Goal: Task Accomplishment & Management: Use online tool/utility

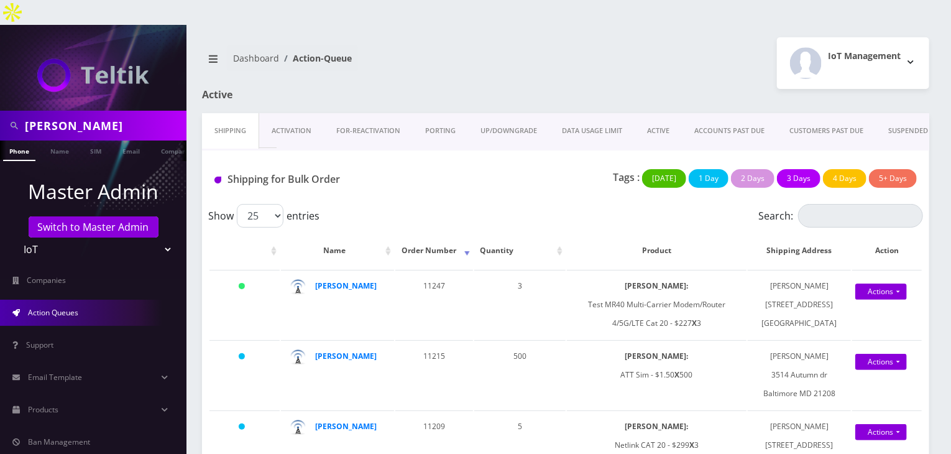
drag, startPoint x: 77, startPoint y: 97, endPoint x: 0, endPoint y: 95, distance: 77.1
click at [0, 111] on div "joel" at bounding box center [93, 126] width 186 height 30
type input "everything remote"
click at [162, 140] on link "Company" at bounding box center [176, 150] width 42 height 21
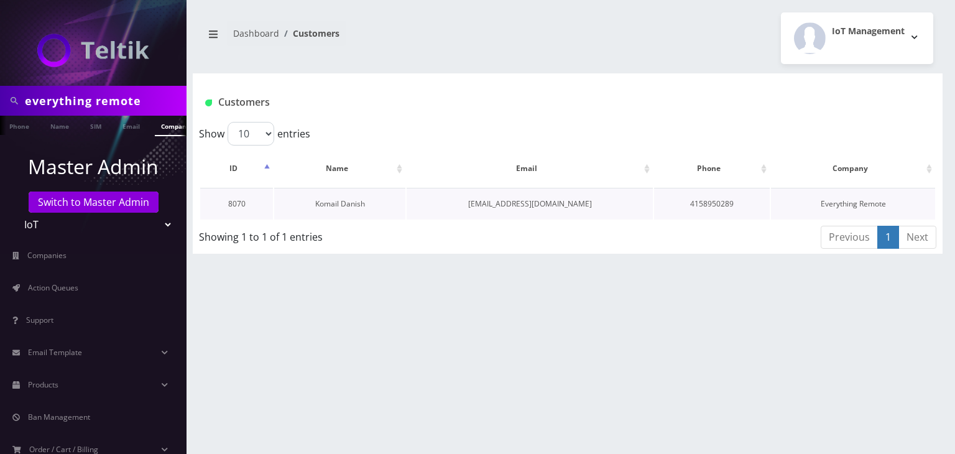
click at [364, 205] on link "Komail Danish" at bounding box center [340, 203] width 50 height 11
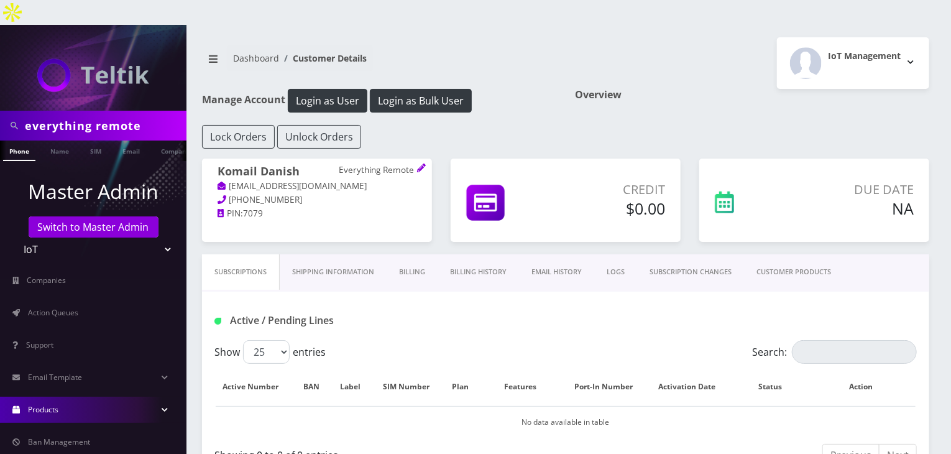
click at [40, 404] on span "Products" at bounding box center [43, 409] width 30 height 11
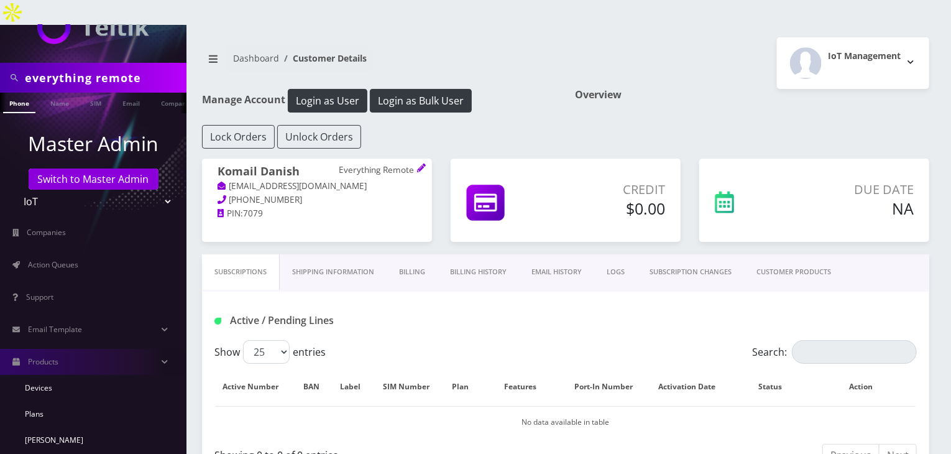
scroll to position [124, 0]
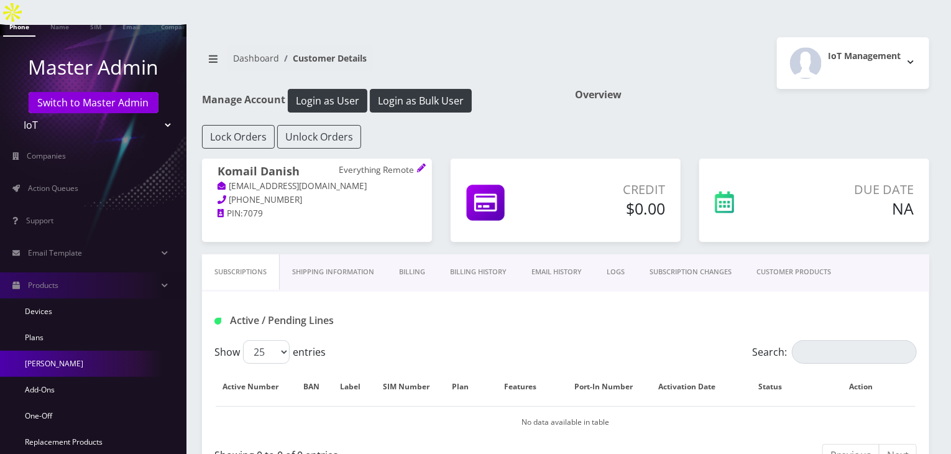
click at [57, 351] on link "[PERSON_NAME]" at bounding box center [93, 364] width 186 height 26
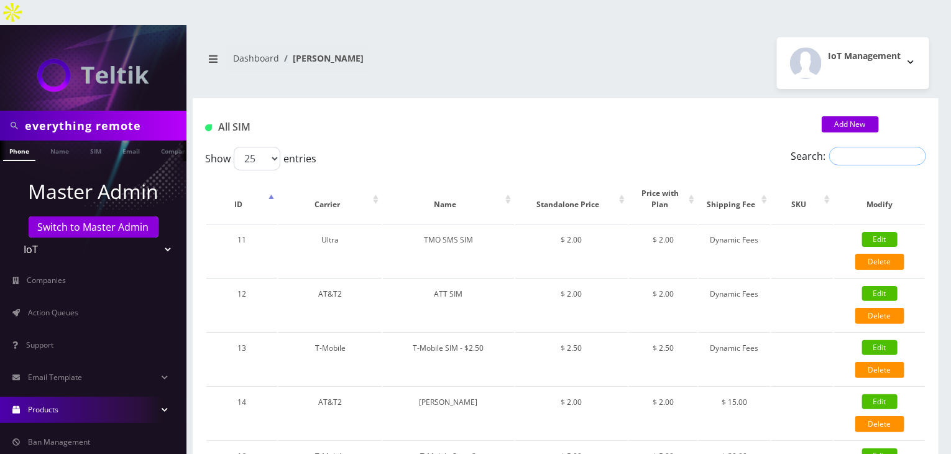
click at [852, 147] on input "Search:" at bounding box center [877, 156] width 97 height 19
type input "TMO"
drag, startPoint x: 149, startPoint y: 102, endPoint x: 0, endPoint y: 103, distance: 148.6
click at [0, 111] on div "everything remote" at bounding box center [93, 126] width 186 height 30
type input "t"
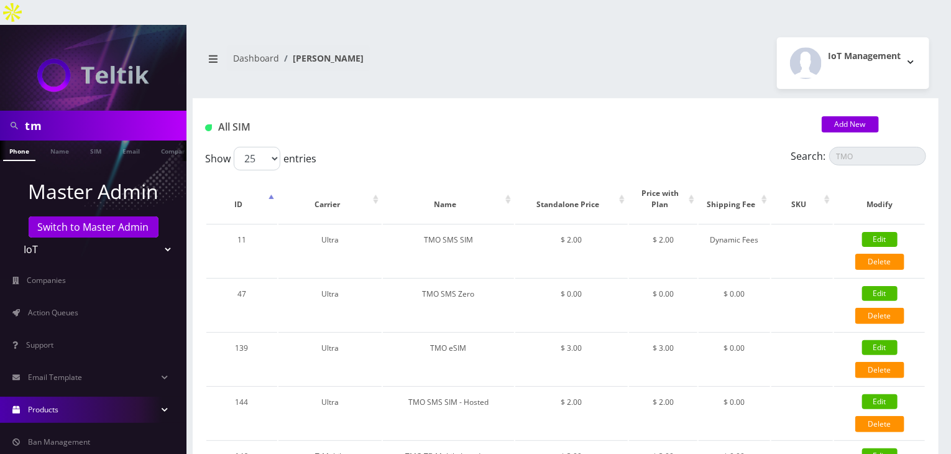
type input "t"
type input "atrigos"
click at [159, 140] on link "Company" at bounding box center [176, 150] width 42 height 21
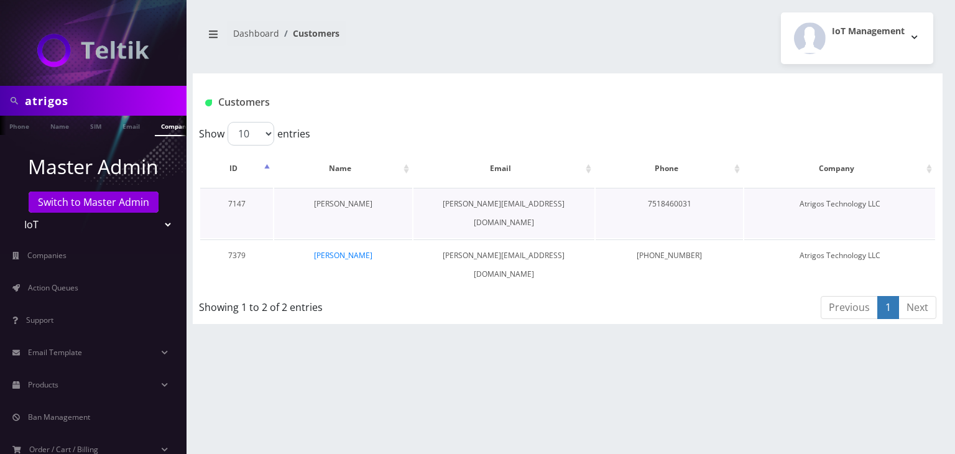
click at [349, 199] on link "[PERSON_NAME]" at bounding box center [343, 203] width 58 height 11
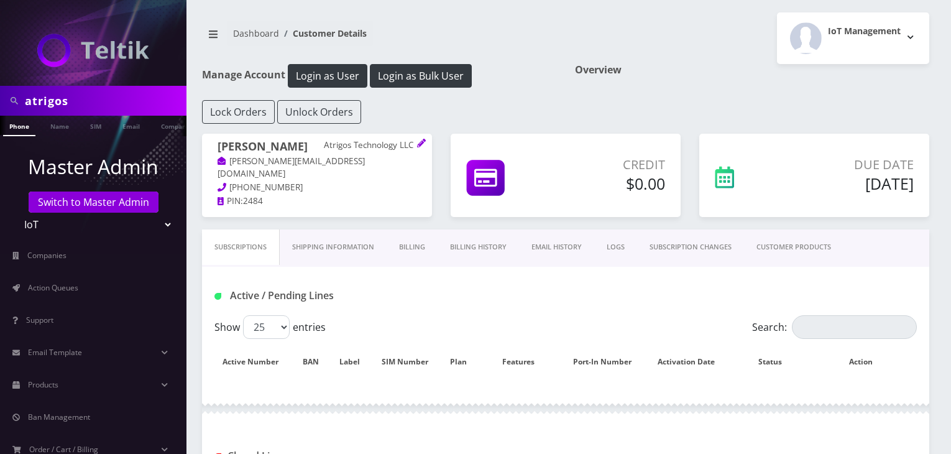
drag, startPoint x: 0, startPoint y: 0, endPoint x: 794, endPoint y: 246, distance: 830.9
click at [794, 246] on link "CUSTOMER PRODUCTS" at bounding box center [793, 246] width 99 height 35
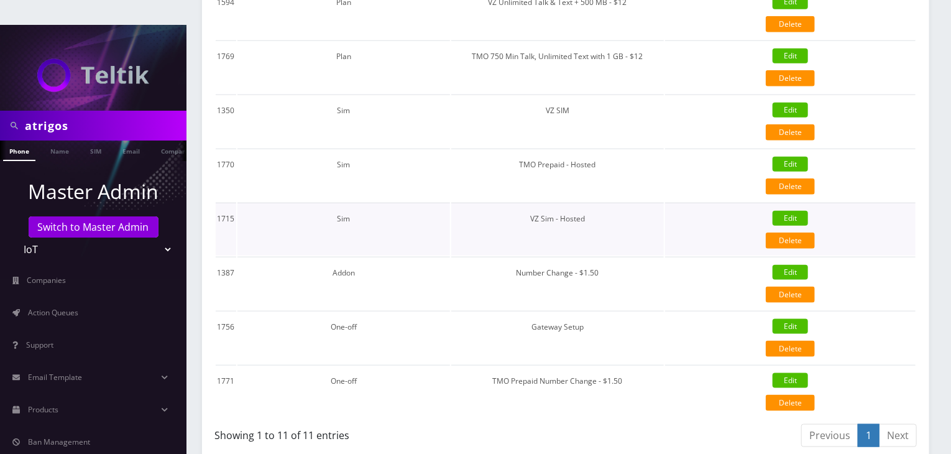
scroll to position [559, 0]
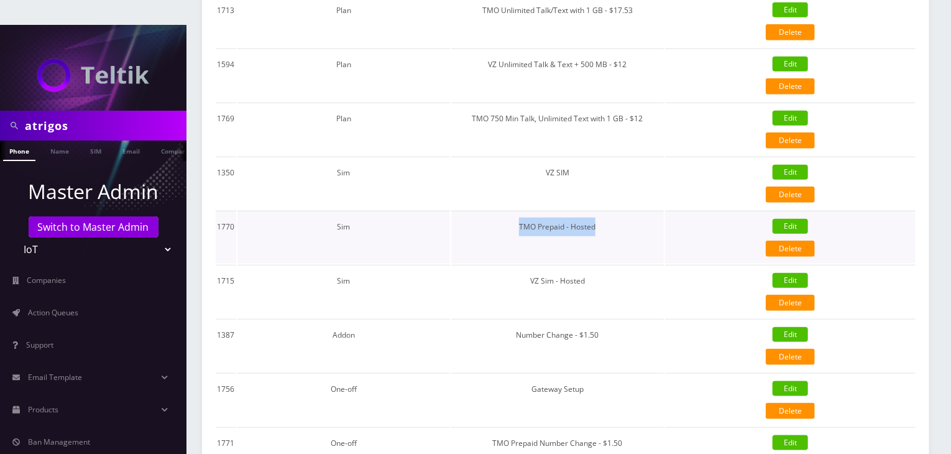
drag, startPoint x: 604, startPoint y: 205, endPoint x: 515, endPoint y: 201, distance: 88.9
click at [515, 211] on td "TMO Prepaid - Hosted" at bounding box center [557, 237] width 213 height 53
copy td "TMO Prepaid - Hosted"
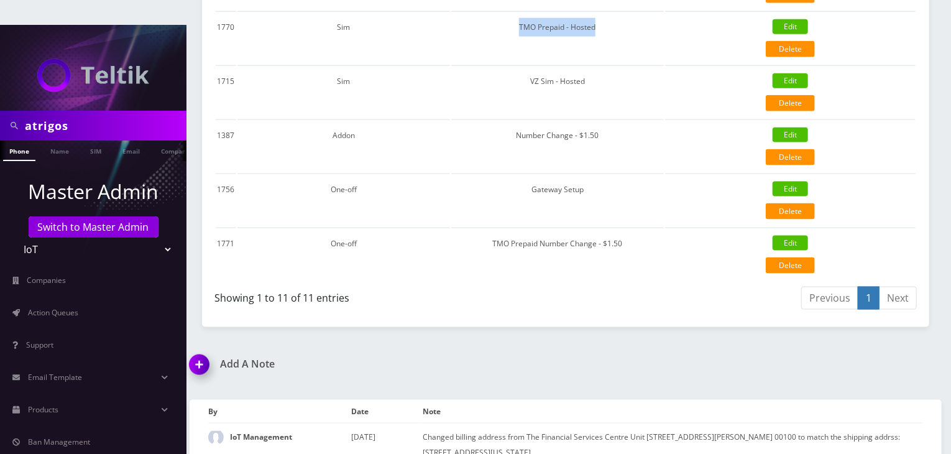
scroll to position [781, 0]
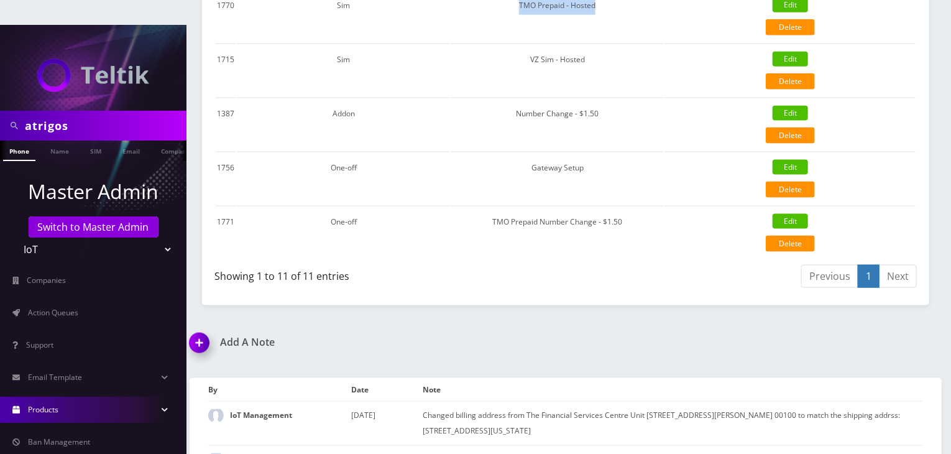
click at [114, 397] on link "Products" at bounding box center [93, 410] width 186 height 26
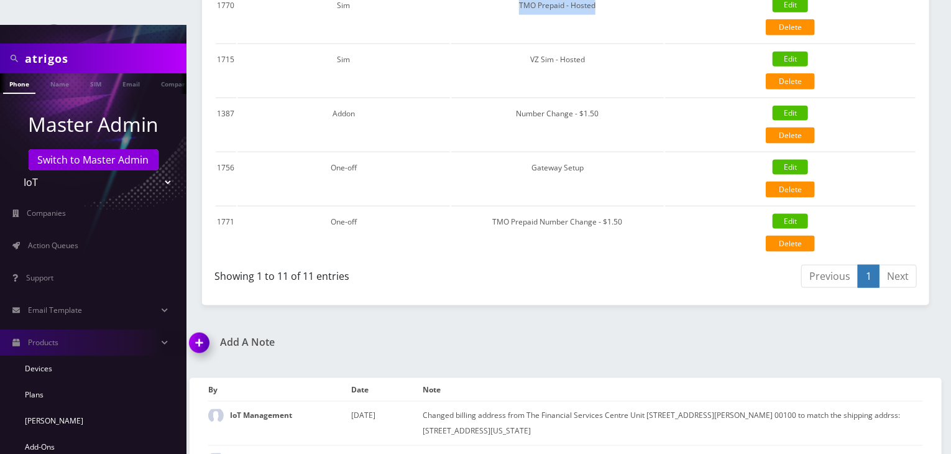
scroll to position [186, 0]
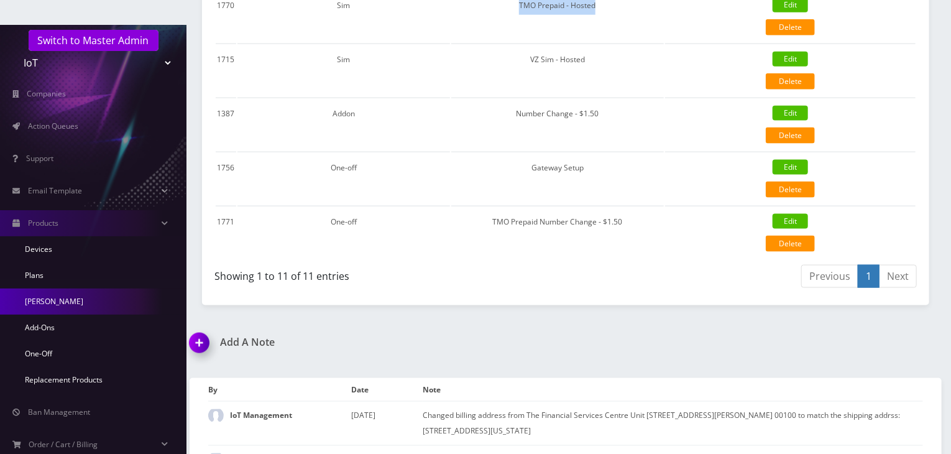
click at [70, 288] on link "[PERSON_NAME]" at bounding box center [93, 301] width 186 height 26
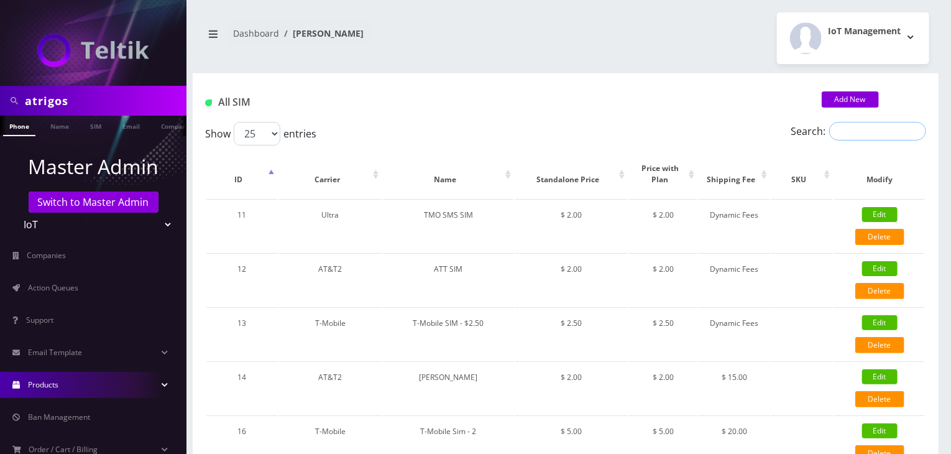
click at [845, 128] on input "Search:" at bounding box center [877, 131] width 97 height 19
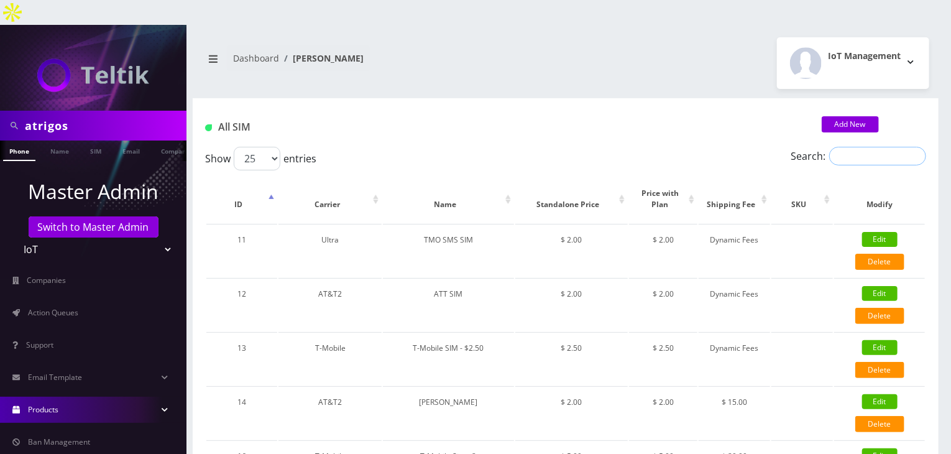
paste input "TMO Prepaid - Hosted"
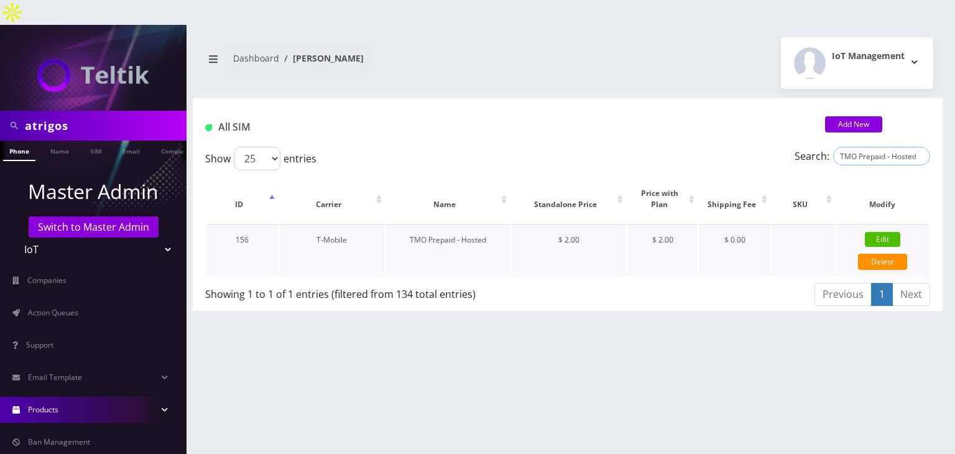
type input "TMO Prepaid - Hosted"
click at [880, 232] on link "Edit" at bounding box center [882, 239] width 35 height 15
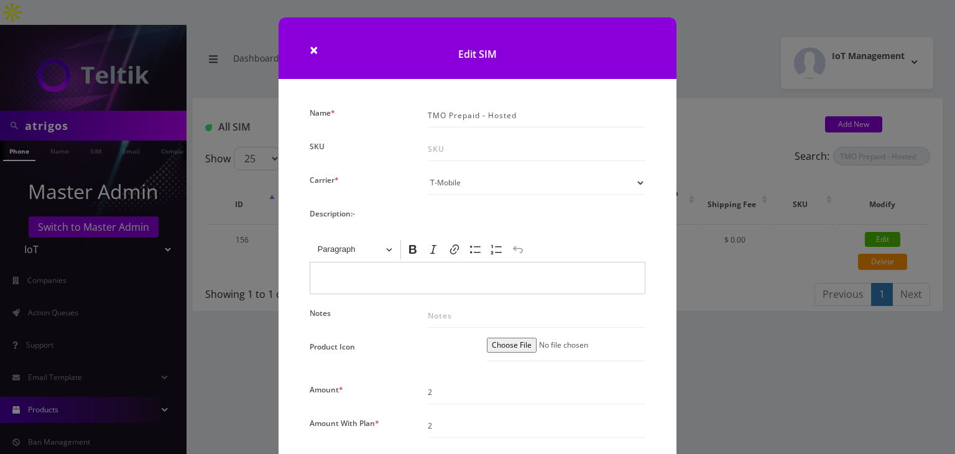
click at [715, 250] on div "× Edit SIM Name * TMO Prepaid - Hosted SKU Carrier * Please Select Carrier No c…" at bounding box center [477, 227] width 955 height 454
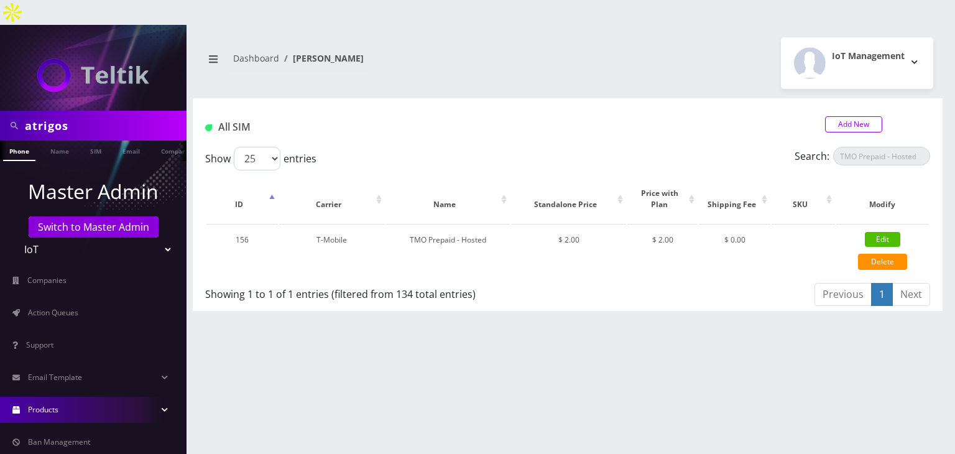
click at [845, 116] on link "Add New" at bounding box center [853, 124] width 57 height 16
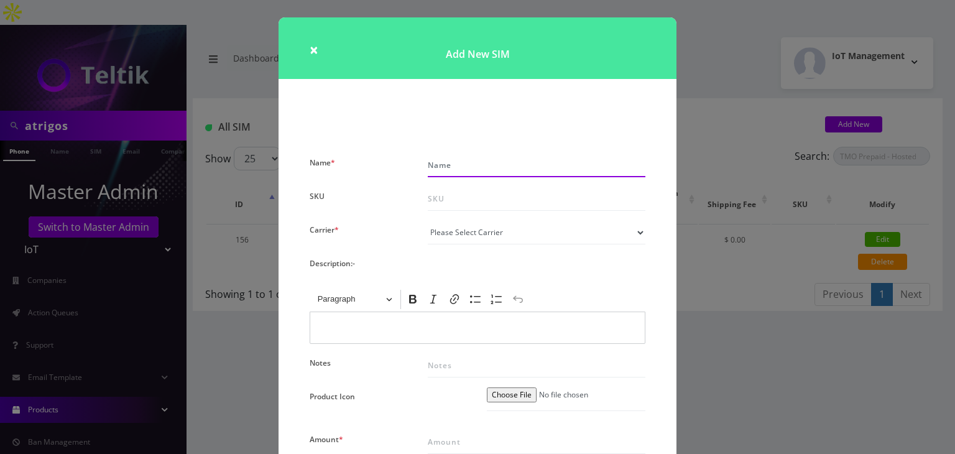
click at [480, 167] on input "Name *" at bounding box center [537, 166] width 218 height 24
type input "TMO Prepaid Sim - $2"
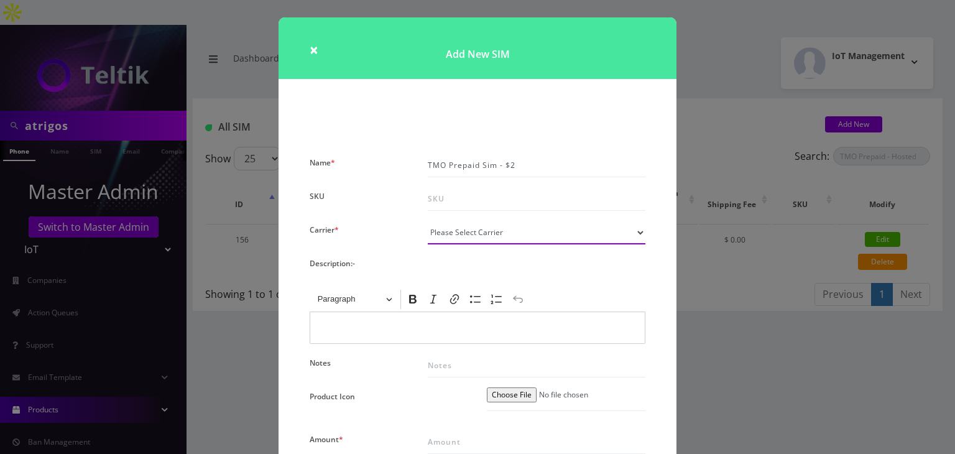
click at [488, 225] on select "Please Select Carrier No carrier / unlocked T-Mobile AT&T Subscription Ultra Ve…" at bounding box center [537, 233] width 218 height 24
select select "1"
click at [428, 221] on select "Please Select Carrier No carrier / unlocked T-Mobile AT&T Subscription Ultra Ve…" at bounding box center [537, 233] width 218 height 24
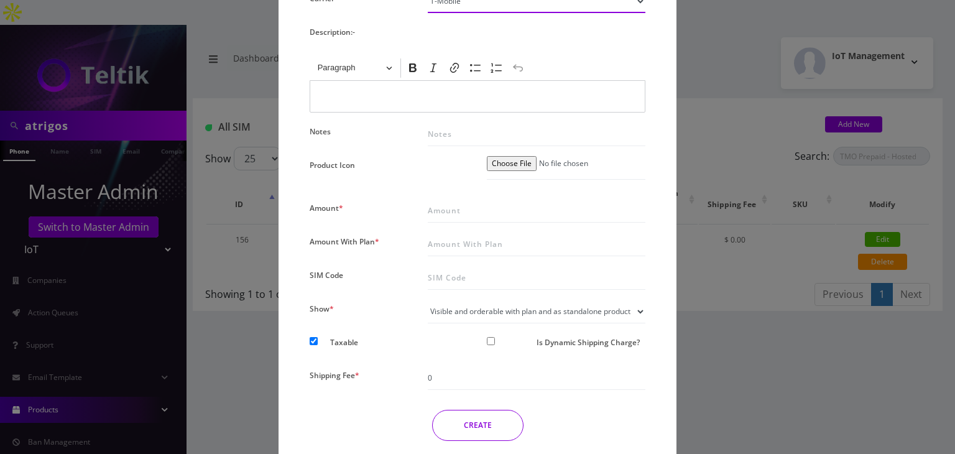
scroll to position [249, 0]
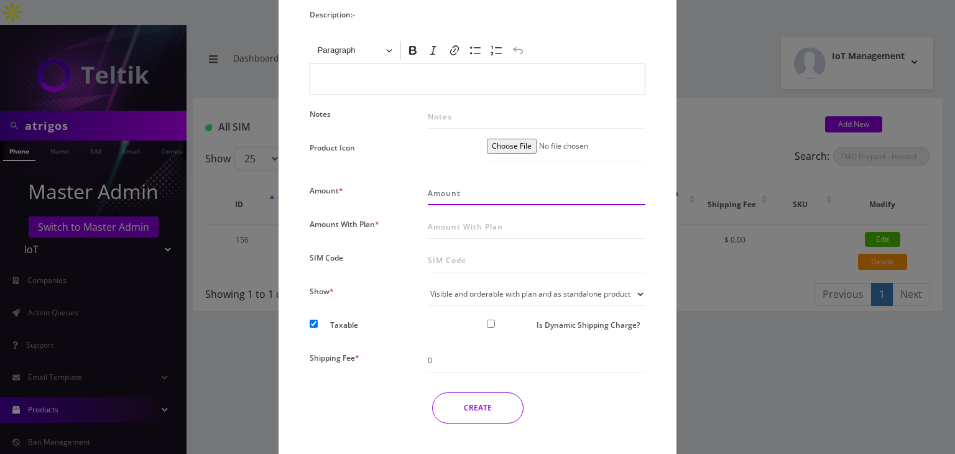
click at [450, 191] on input "Amount *" at bounding box center [537, 194] width 218 height 24
type input "2"
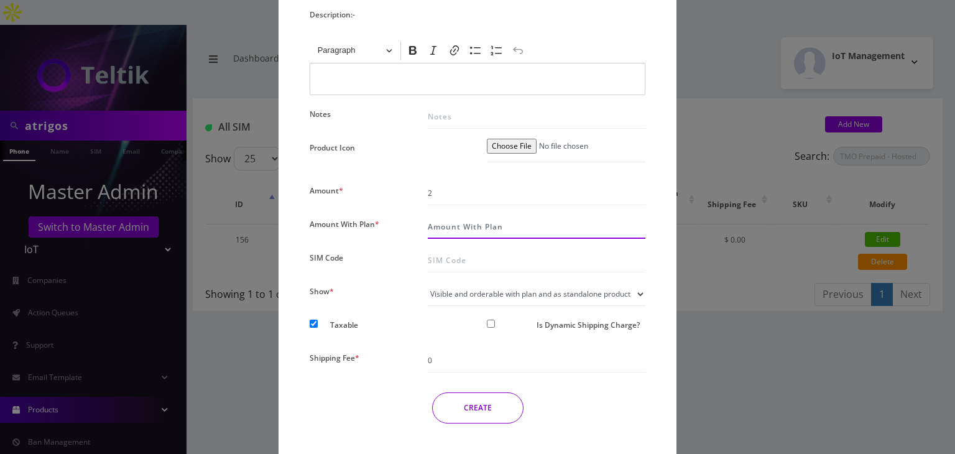
click at [440, 225] on input "Amount With Plan *" at bounding box center [537, 227] width 218 height 24
type input "2"
click at [443, 292] on select "Visible and orderable with plan inside plan modal Visible and orderable with pl…" at bounding box center [537, 294] width 218 height 24
select select "3"
click at [428, 282] on select "Visible and orderable with plan inside plan modal Visible and orderable with pl…" at bounding box center [537, 294] width 218 height 24
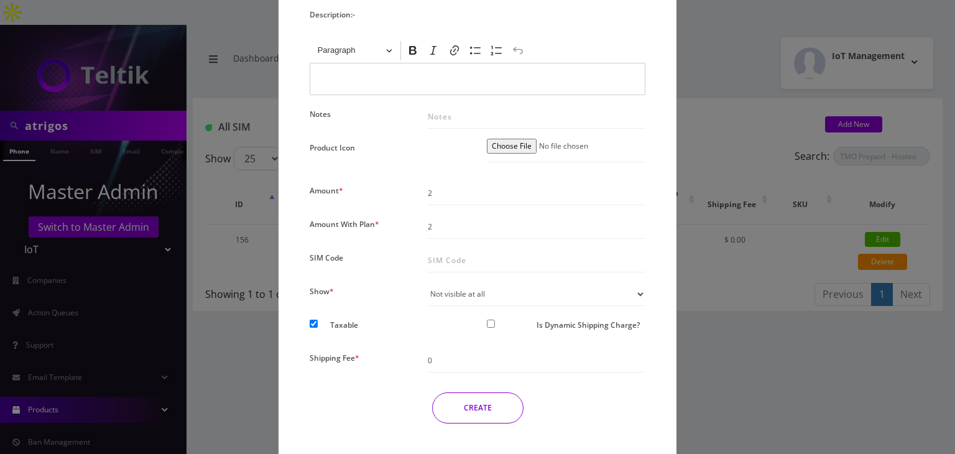
click at [490, 324] on input "Is Dynamic Shipping Charge?" at bounding box center [491, 324] width 8 height 8
checkbox input "true"
click at [484, 359] on select "Standard SIMs Shipping Standard MR40 Shipping Standard SIM Rack Shipping" at bounding box center [537, 361] width 218 height 24
select select "2"
click at [428, 349] on select "Standard SIMs Shipping Standard MR40 Shipping Standard SIM Rack Shipping" at bounding box center [537, 361] width 218 height 24
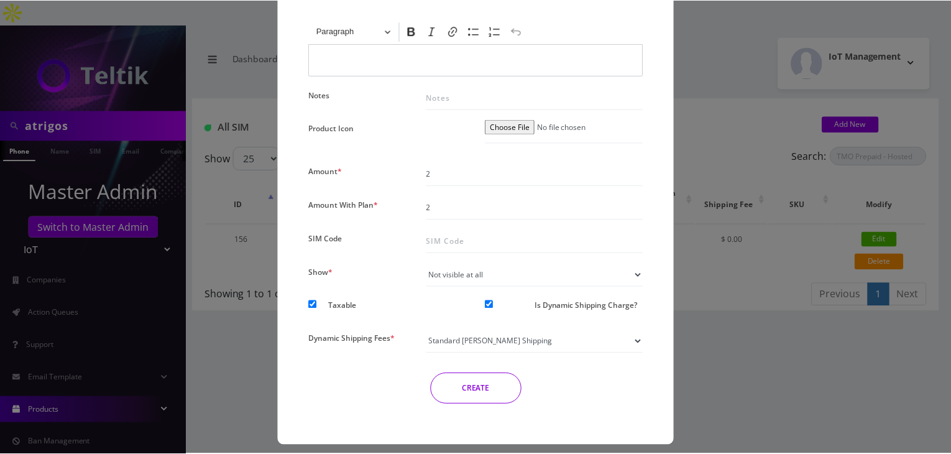
scroll to position [277, 0]
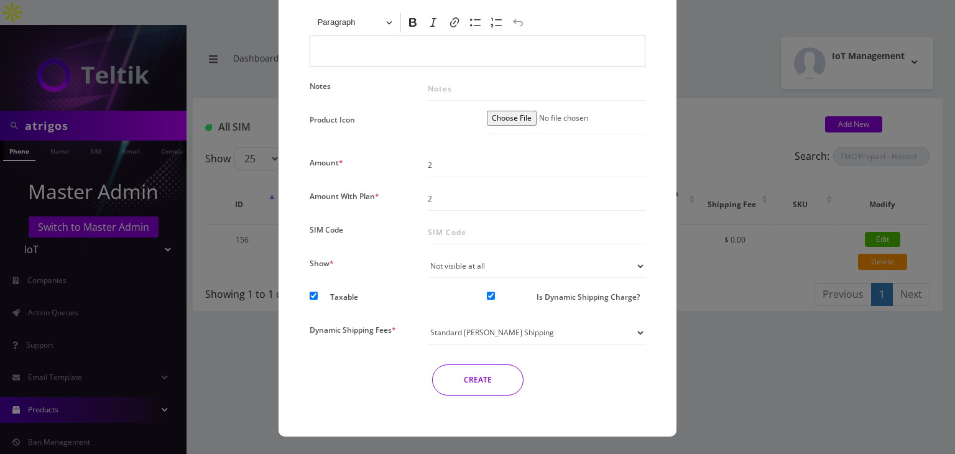
click at [471, 381] on button "CREATE" at bounding box center [477, 379] width 91 height 31
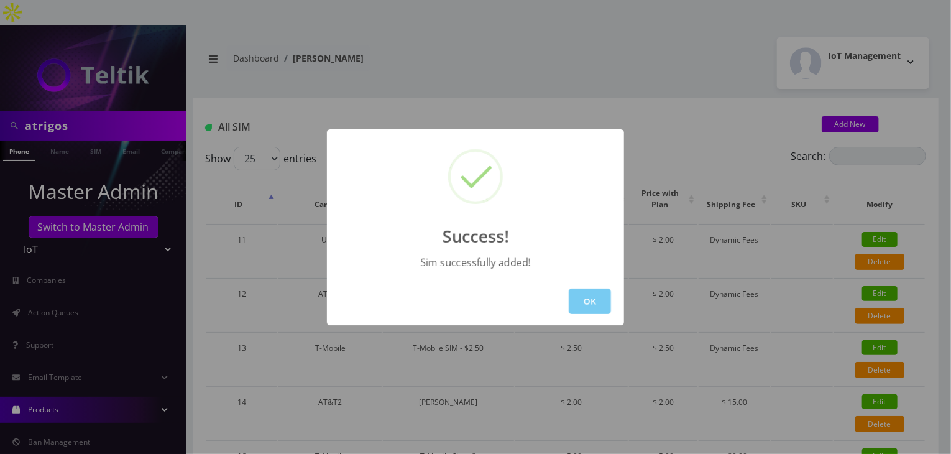
click at [591, 300] on button "OK" at bounding box center [590, 300] width 42 height 25
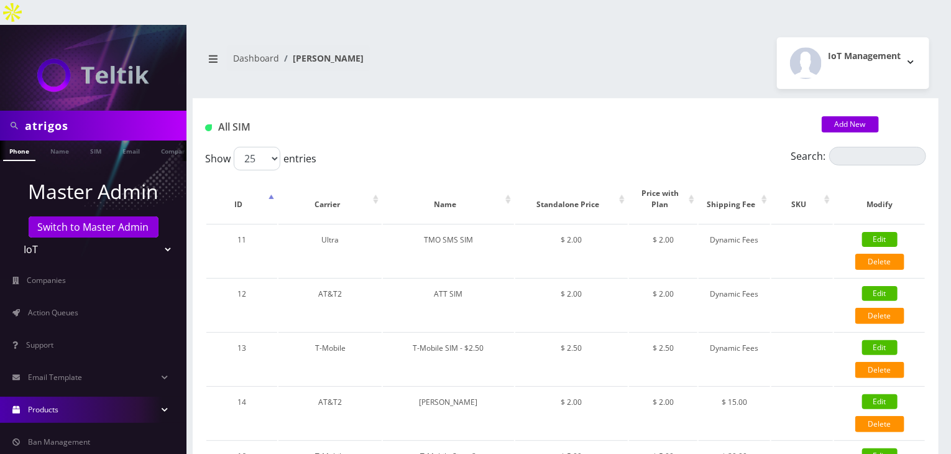
drag, startPoint x: 80, startPoint y: 98, endPoint x: 0, endPoint y: 81, distance: 81.9
click at [0, 81] on nav "atrigos Phone Name SIM Email Company Customer Master Admin Switch to Master Adm…" at bounding box center [93, 252] width 186 height 454
type input "d"
type input "komail"
click at [50, 140] on link "Name" at bounding box center [59, 150] width 31 height 21
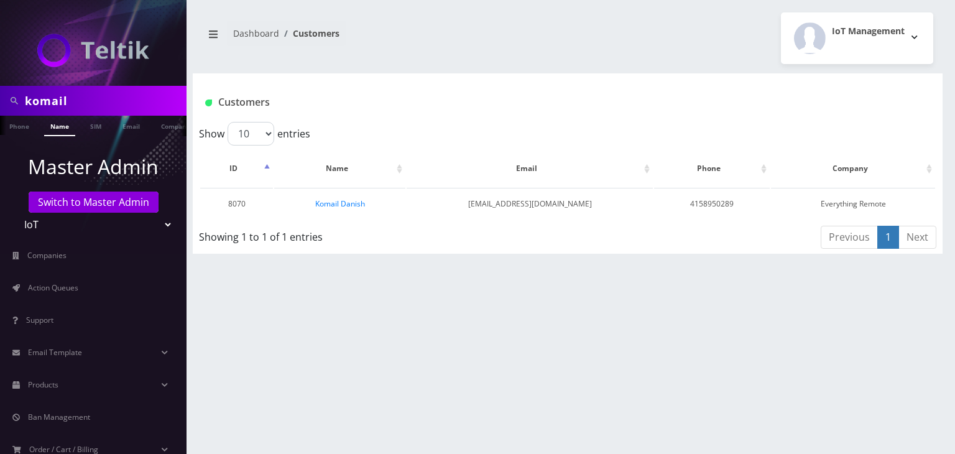
click at [341, 203] on link "Komail Danish" at bounding box center [340, 203] width 50 height 11
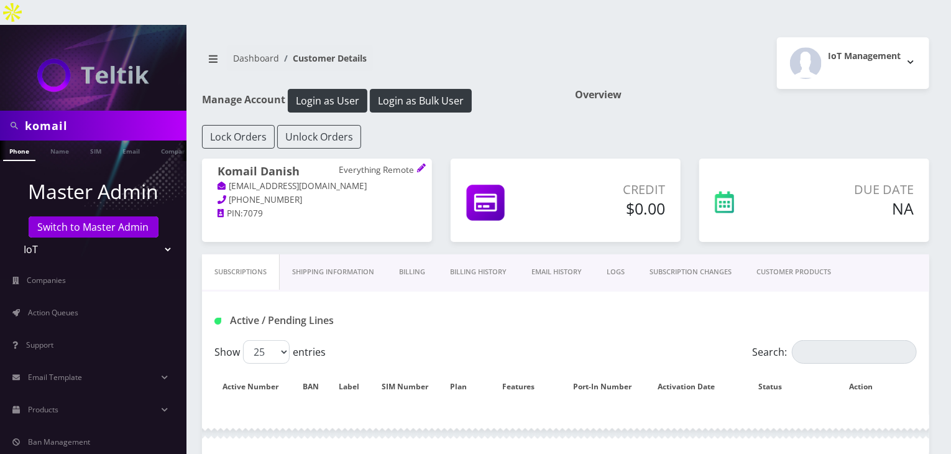
click at [811, 254] on link "CUSTOMER PRODUCTS" at bounding box center [793, 271] width 99 height 35
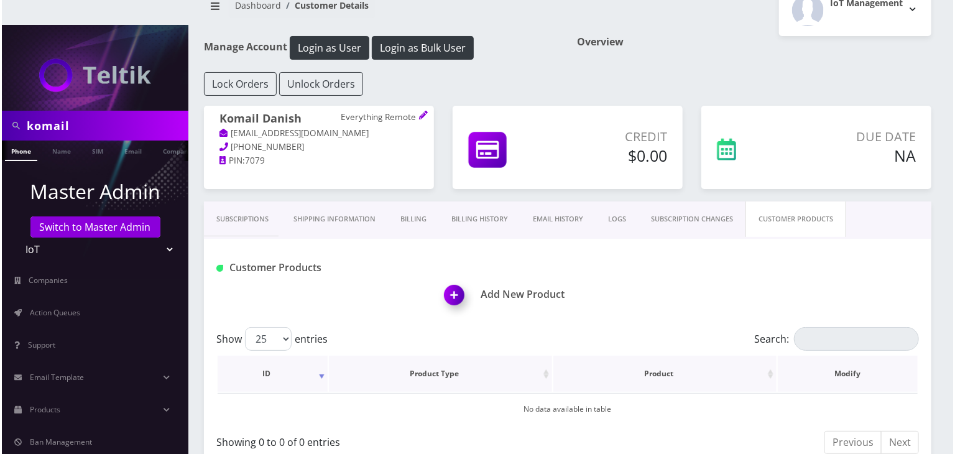
scroll to position [104, 0]
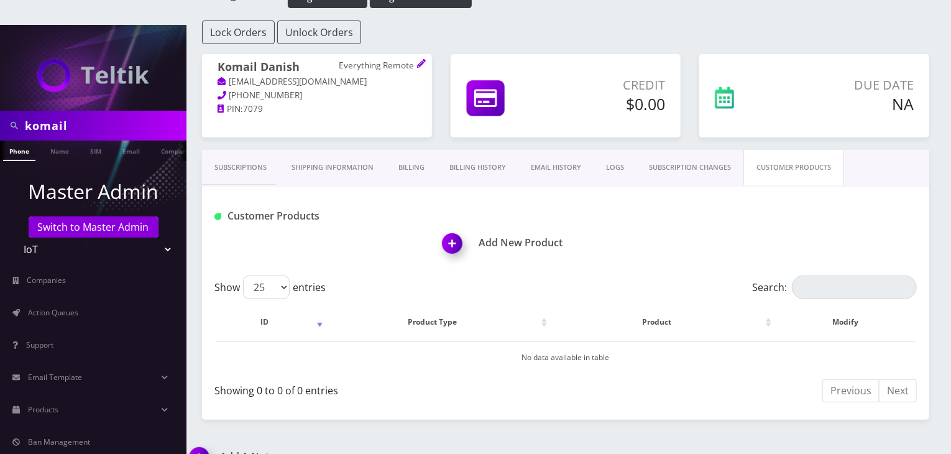
click at [455, 229] on img at bounding box center [454, 247] width 37 height 37
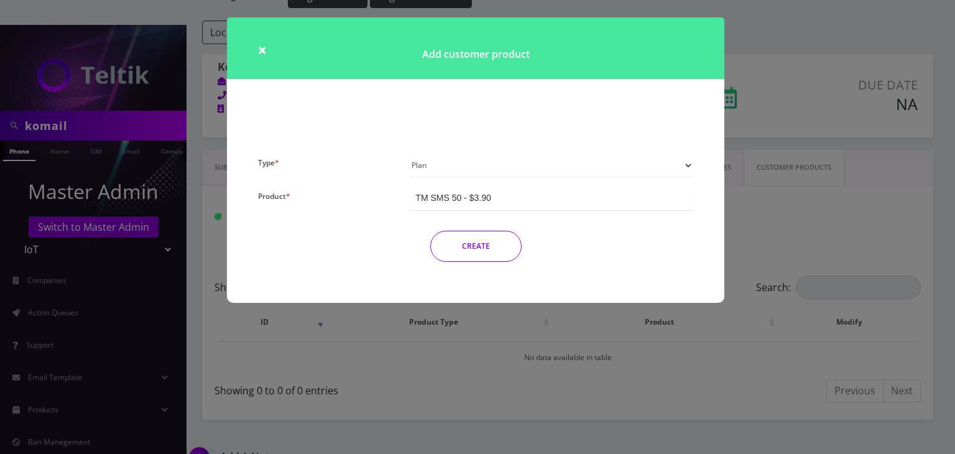
click at [487, 173] on select "Plan Device Sim Addon One-off" at bounding box center [551, 166] width 284 height 24
select select "3"
click at [409, 154] on select "Plan Device Sim Addon One-off" at bounding box center [551, 166] width 284 height 24
click at [500, 199] on div "TMO SMS SIM" at bounding box center [551, 198] width 284 height 23
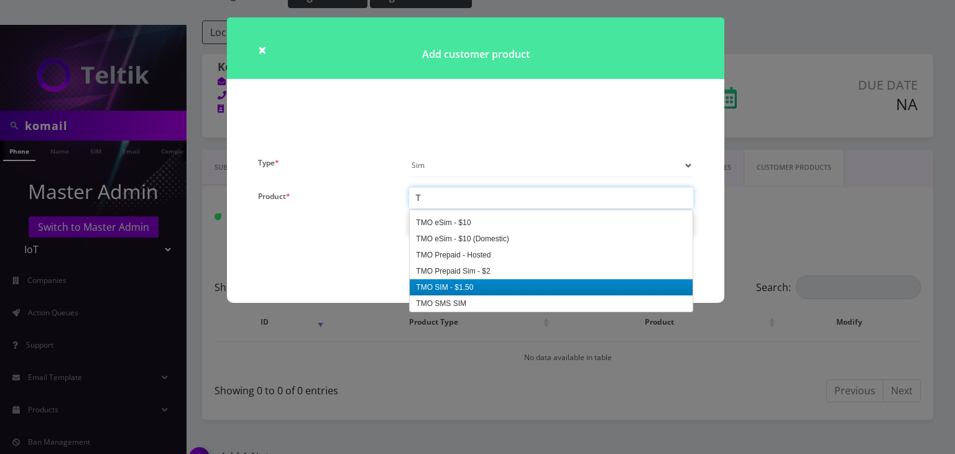
scroll to position [65, 0]
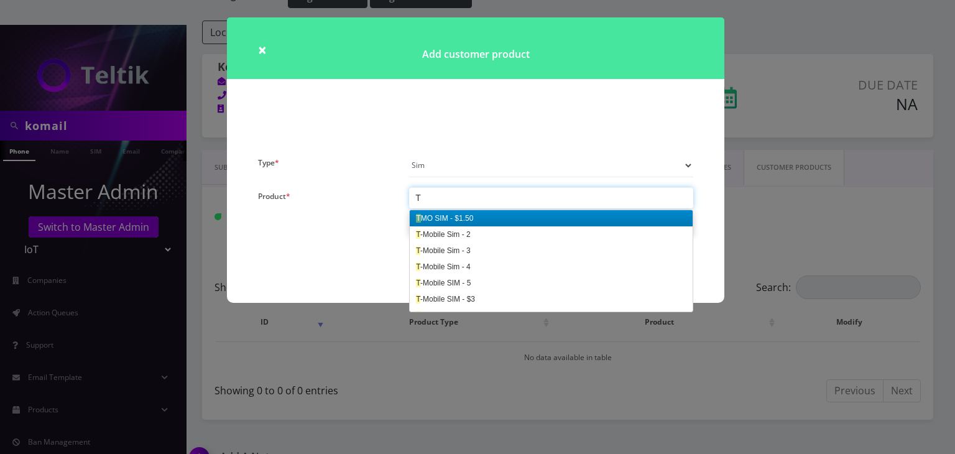
type input "T"
type input "$2"
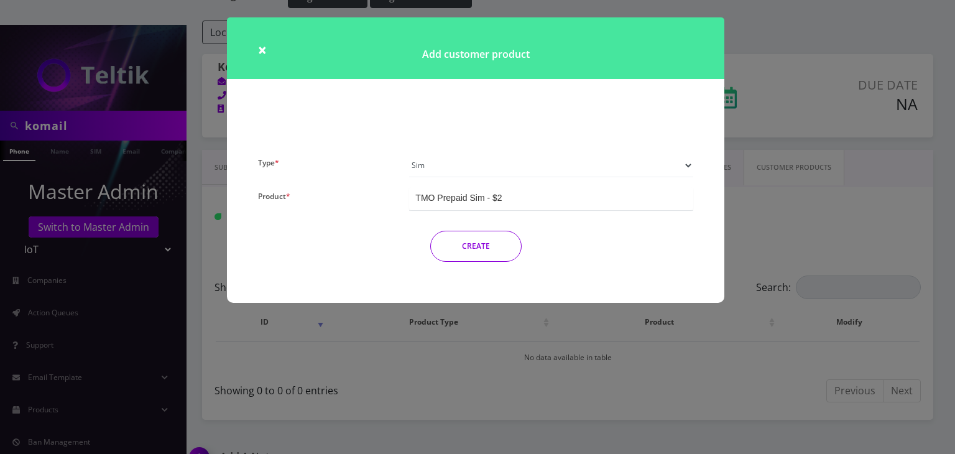
scroll to position [0, 0]
click at [487, 246] on button "CREATE" at bounding box center [475, 246] width 91 height 31
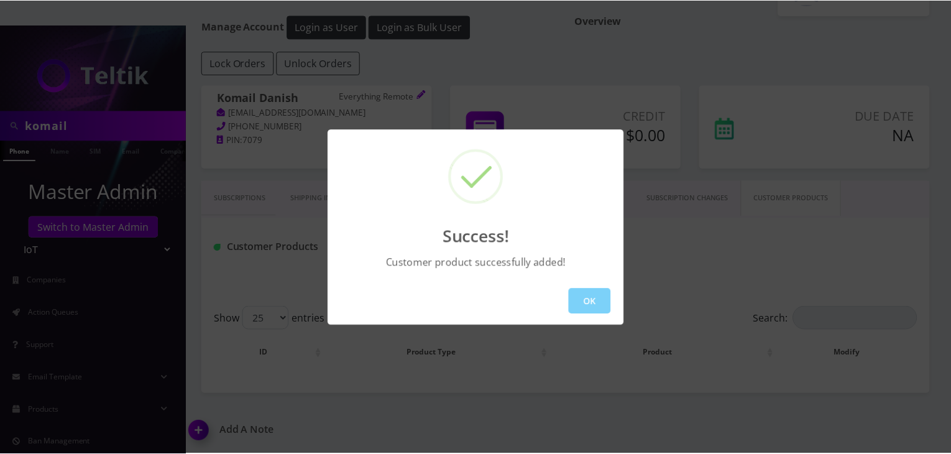
scroll to position [47, 0]
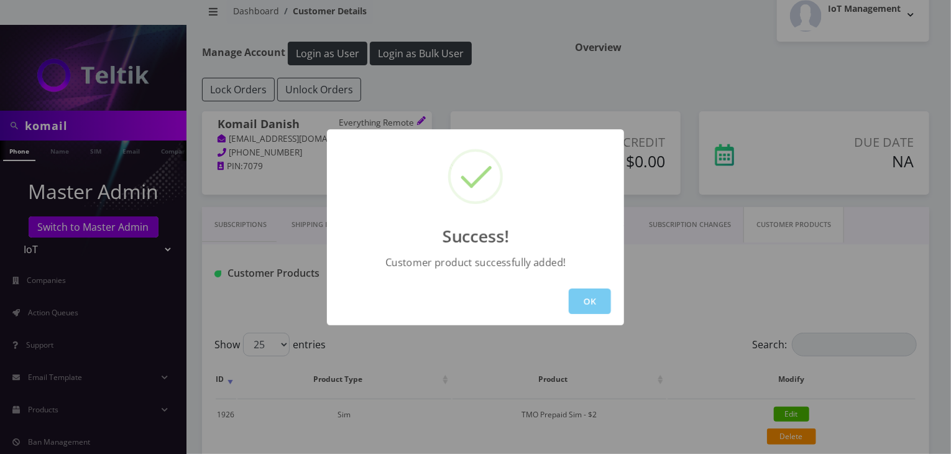
click at [596, 303] on button "OK" at bounding box center [590, 300] width 42 height 25
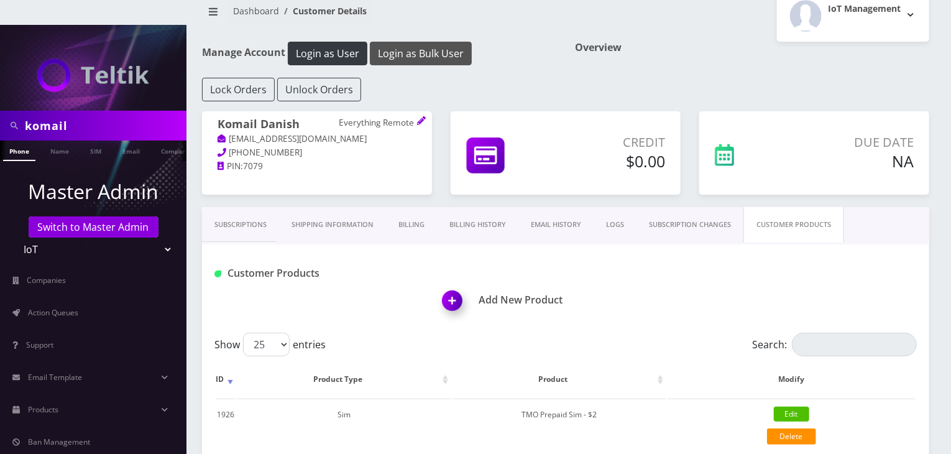
click at [392, 42] on button "Login as Bulk User" at bounding box center [421, 54] width 102 height 24
